Goal: Information Seeking & Learning: Learn about a topic

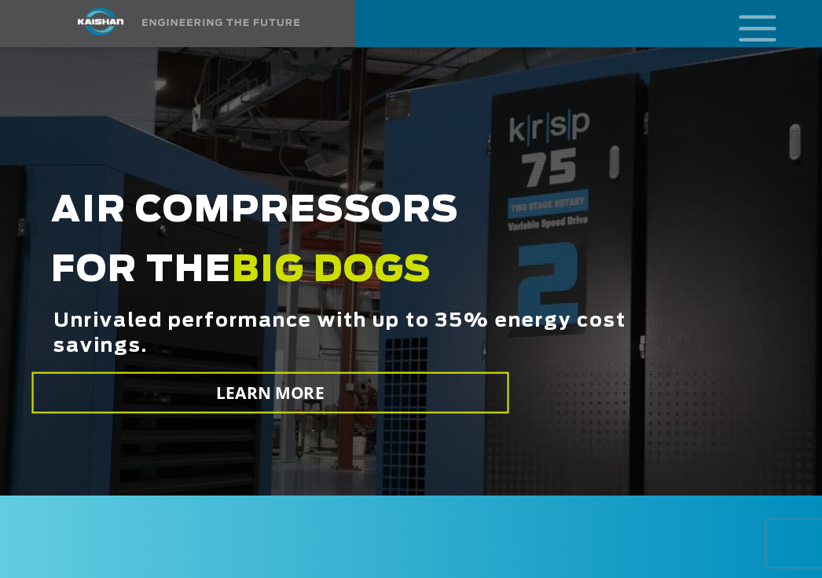
scroll to position [189, 0]
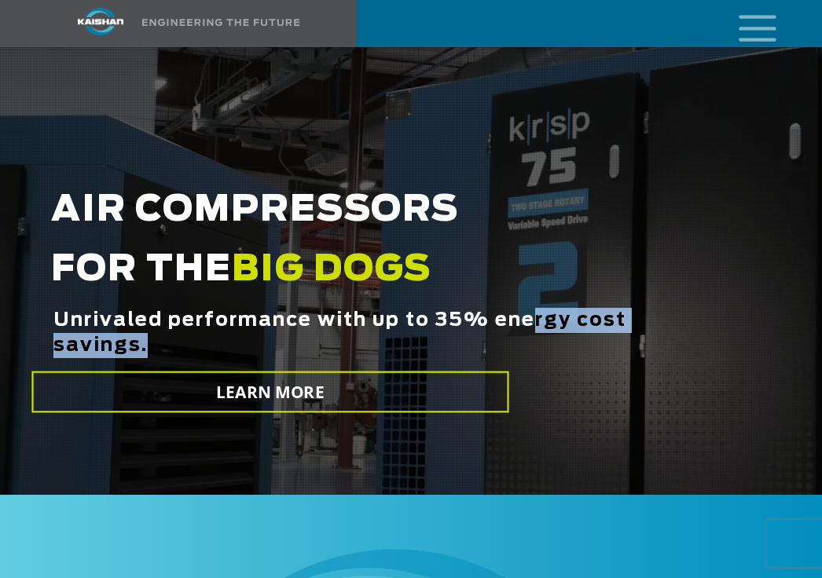
drag, startPoint x: 535, startPoint y: 292, endPoint x: 340, endPoint y: 343, distance: 201.5
click at [340, 343] on span "Unrivaled performance with up to 35% energy cost savings." at bounding box center [351, 355] width 596 height 94
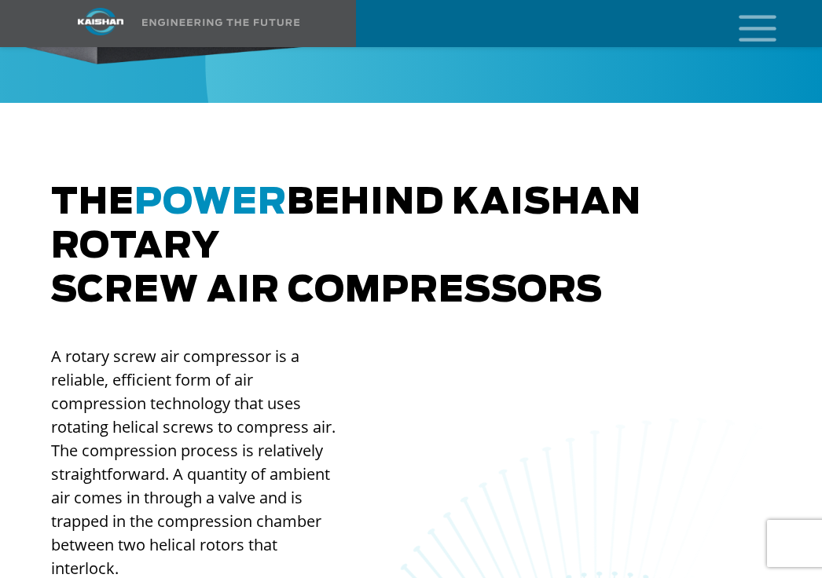
scroll to position [974, 0]
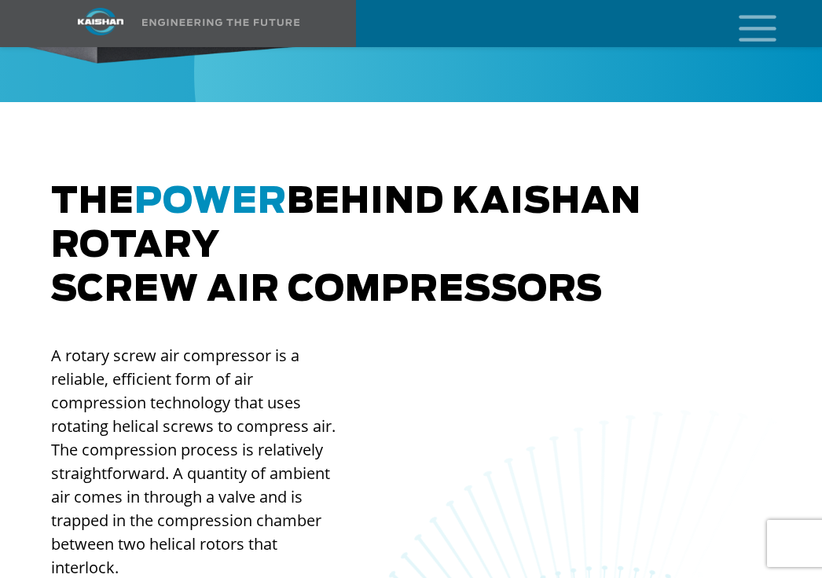
click at [755, 23] on icon "mobile menu" at bounding box center [757, 26] width 50 height 49
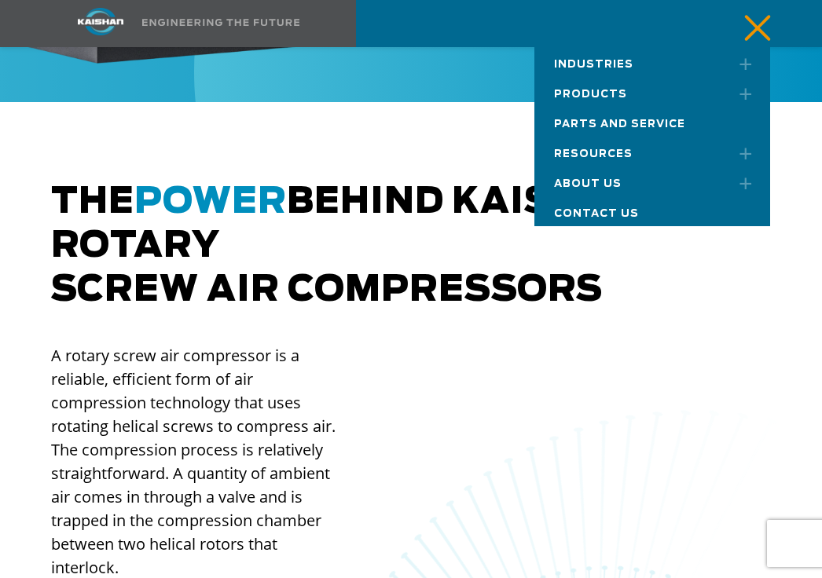
click at [585, 99] on span "Products" at bounding box center [590, 95] width 73 height 10
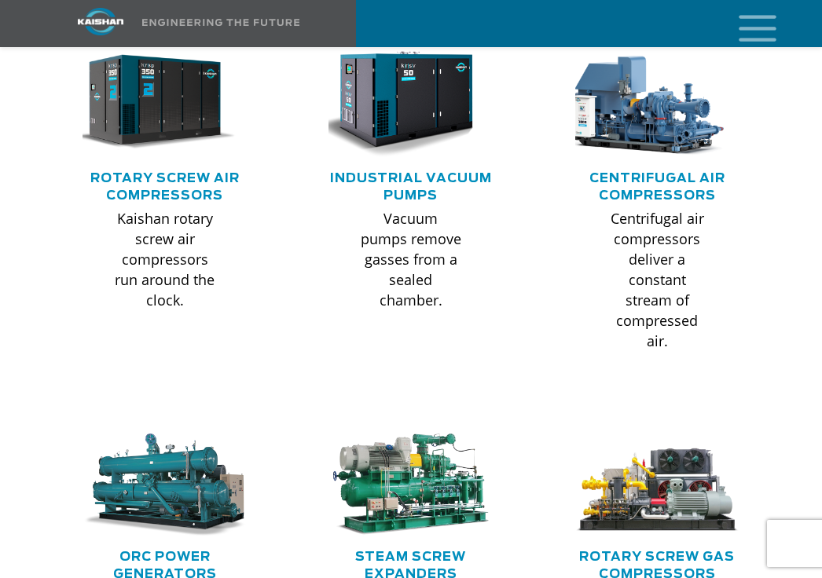
scroll to position [1195, 0]
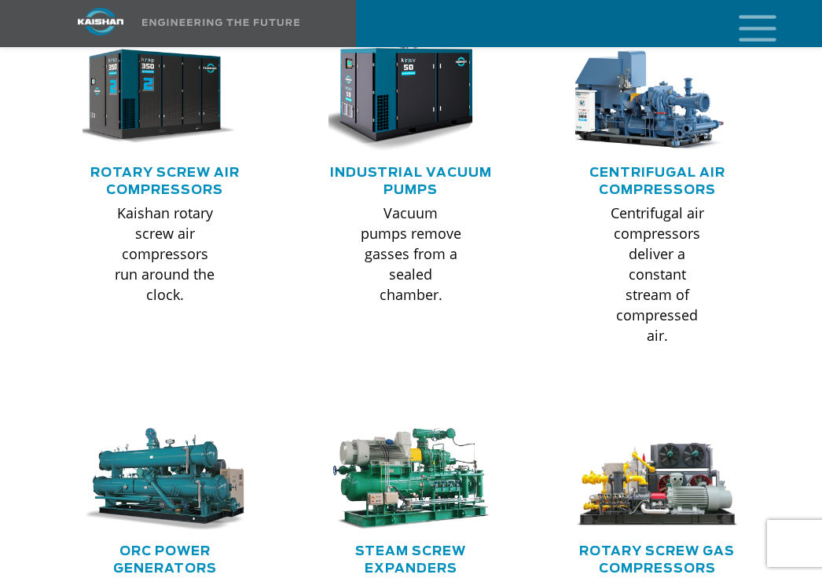
click at [654, 164] on h5 "Centrifugal Air Compressors" at bounding box center [657, 181] width 183 height 35
click at [640, 167] on link "Centrifugal Air Compressors" at bounding box center [657, 182] width 136 height 30
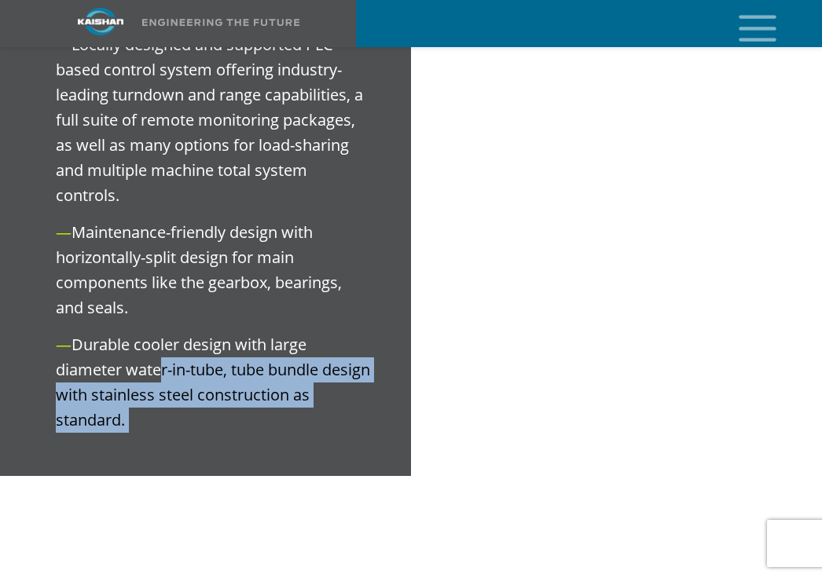
scroll to position [2452, 0]
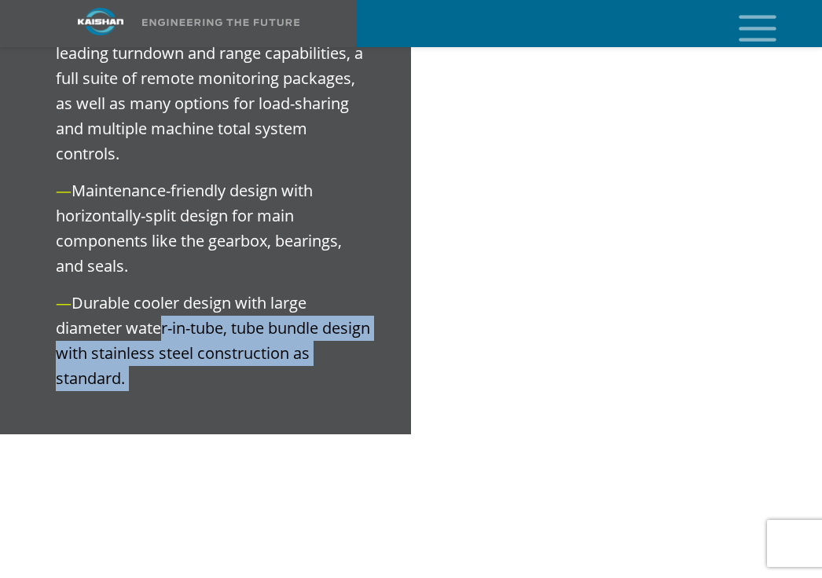
drag, startPoint x: 159, startPoint y: 468, endPoint x: 182, endPoint y: 386, distance: 85.8
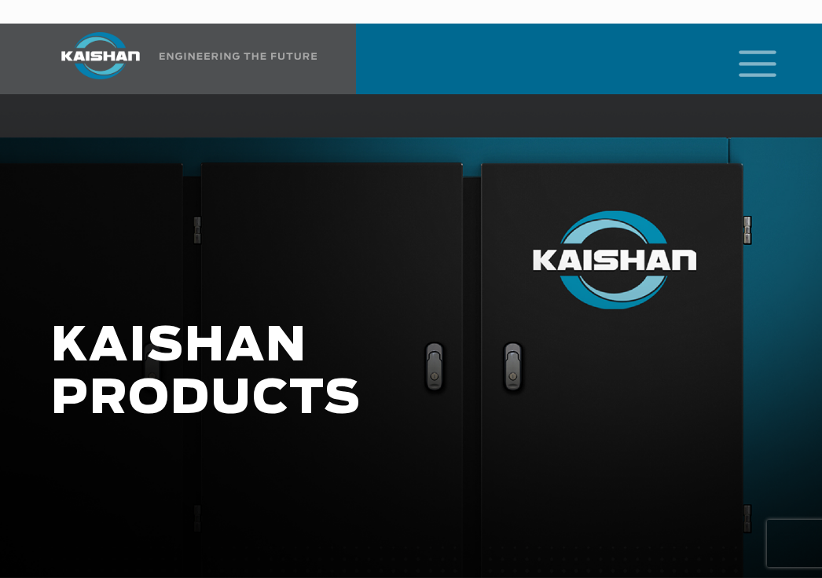
scroll to position [1195, 0]
